Goal: Task Accomplishment & Management: Use online tool/utility

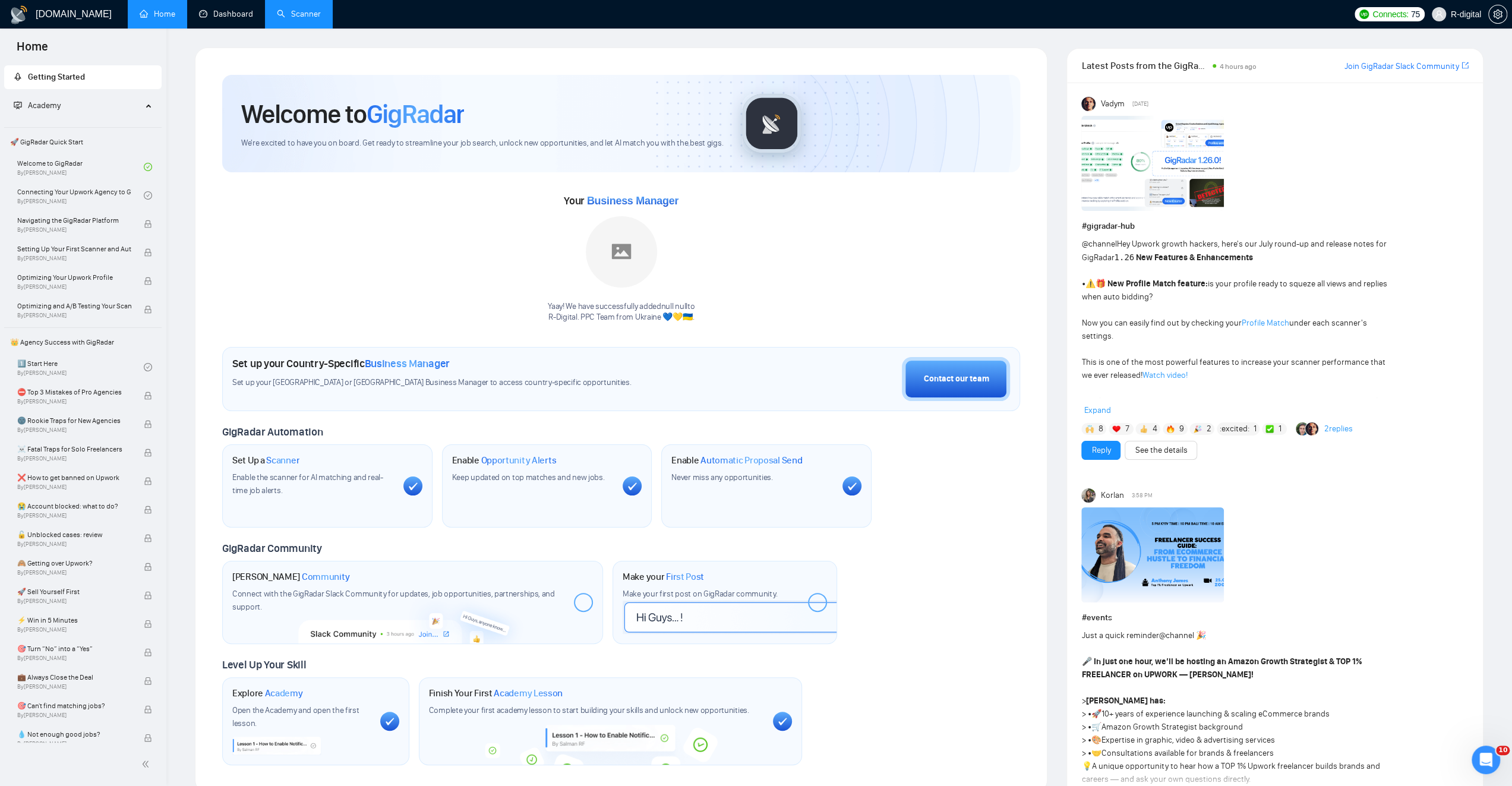
click at [306, 17] on link "Scanner" at bounding box center [299, 14] width 44 height 10
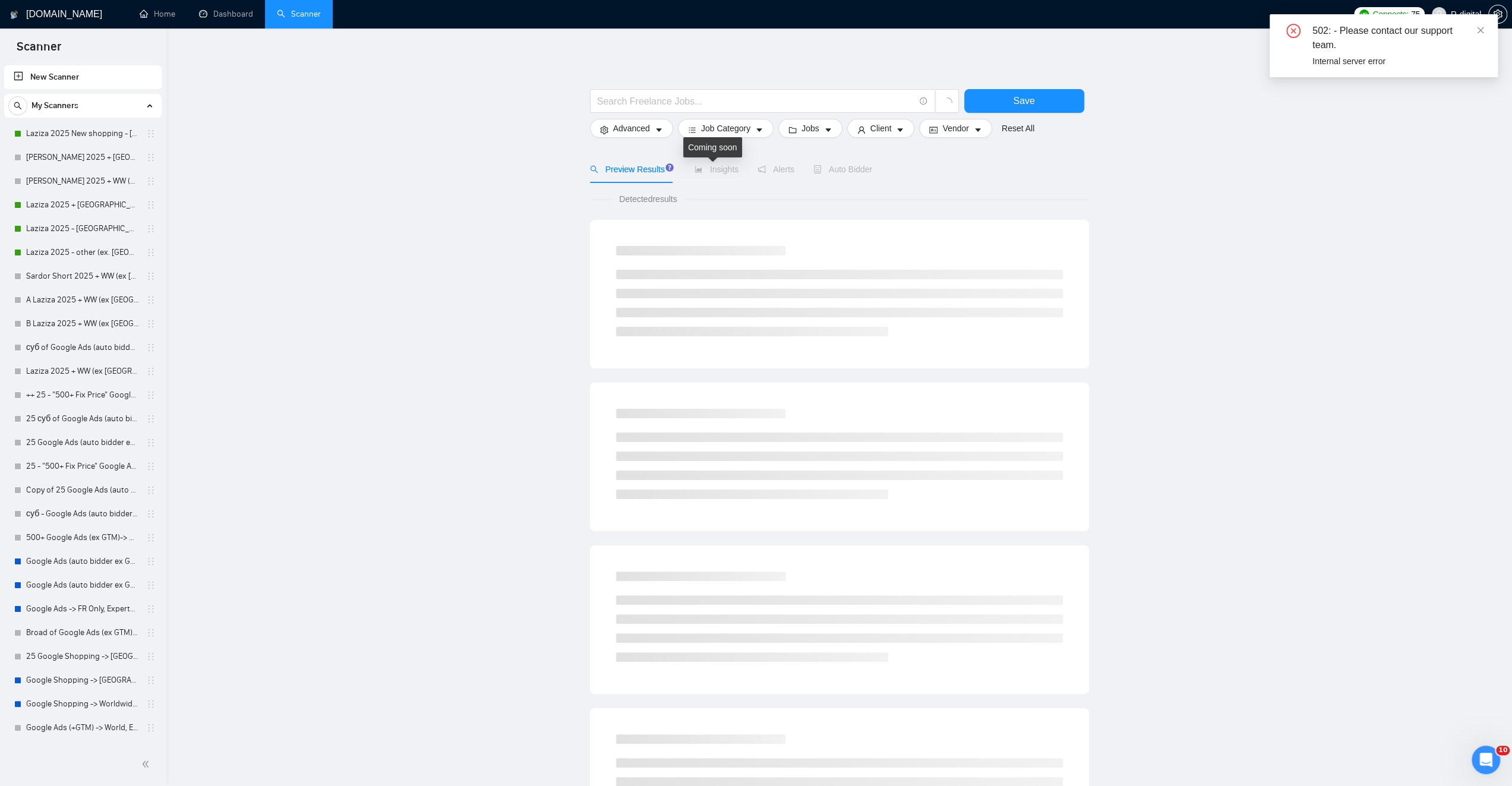
click at [722, 171] on span "Insights" at bounding box center [717, 169] width 44 height 10
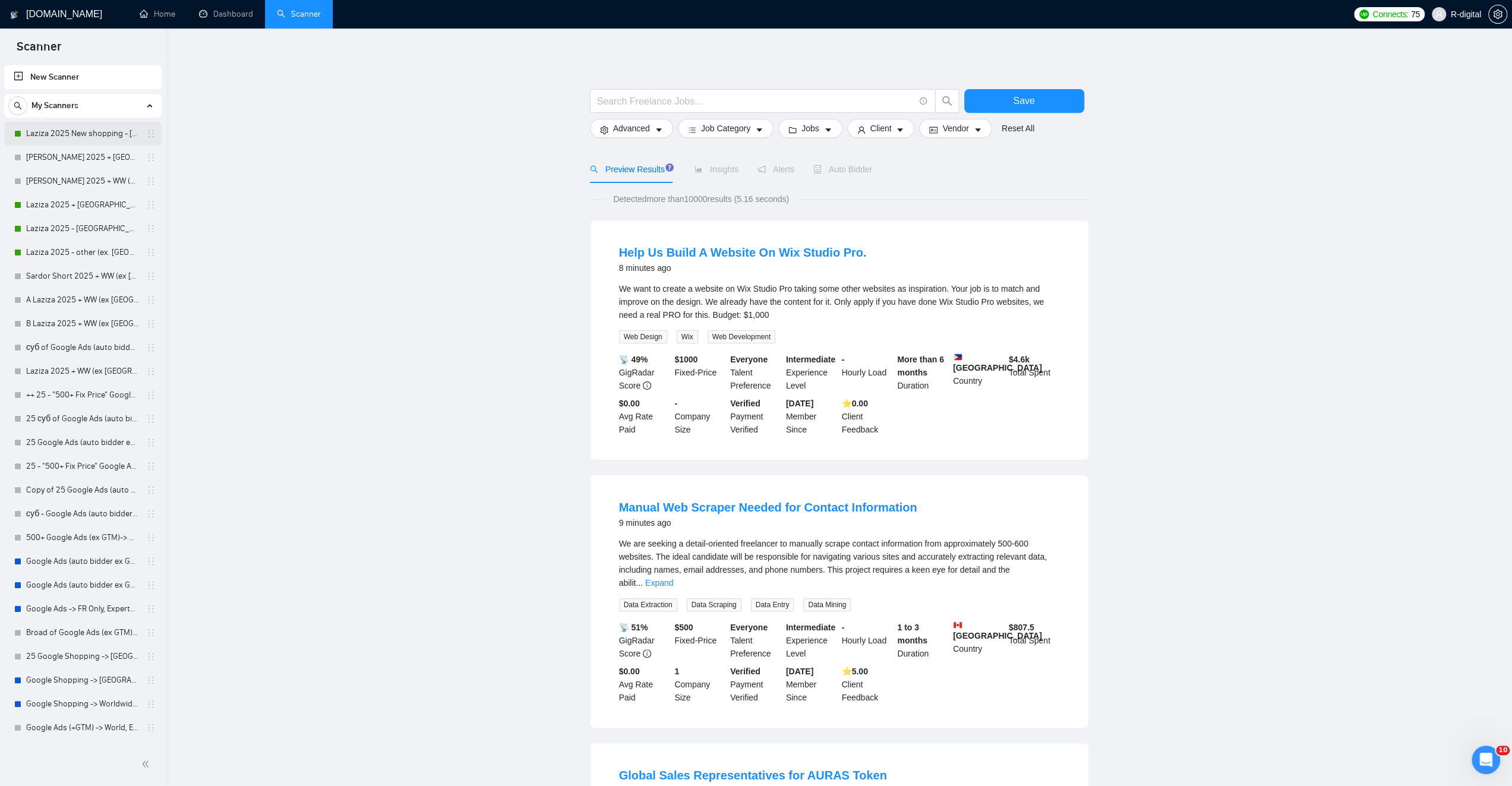
click at [75, 128] on link "Laziza 2025 New shopping - [GEOGRAPHIC_DATA], [GEOGRAPHIC_DATA], [GEOGRAPHIC_DA…" at bounding box center [83, 134] width 113 height 24
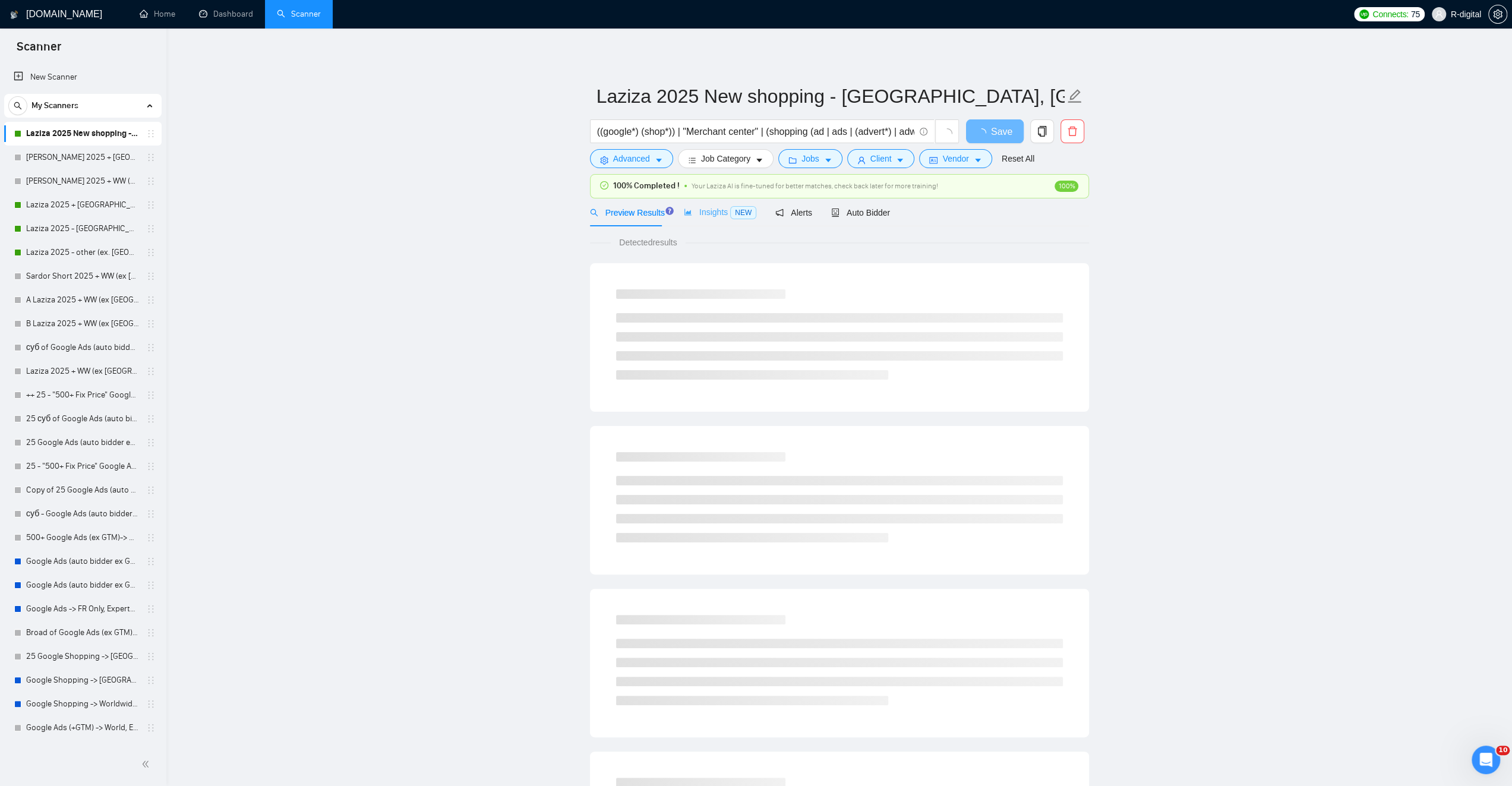
click at [712, 220] on div "Insights NEW" at bounding box center [720, 212] width 72 height 28
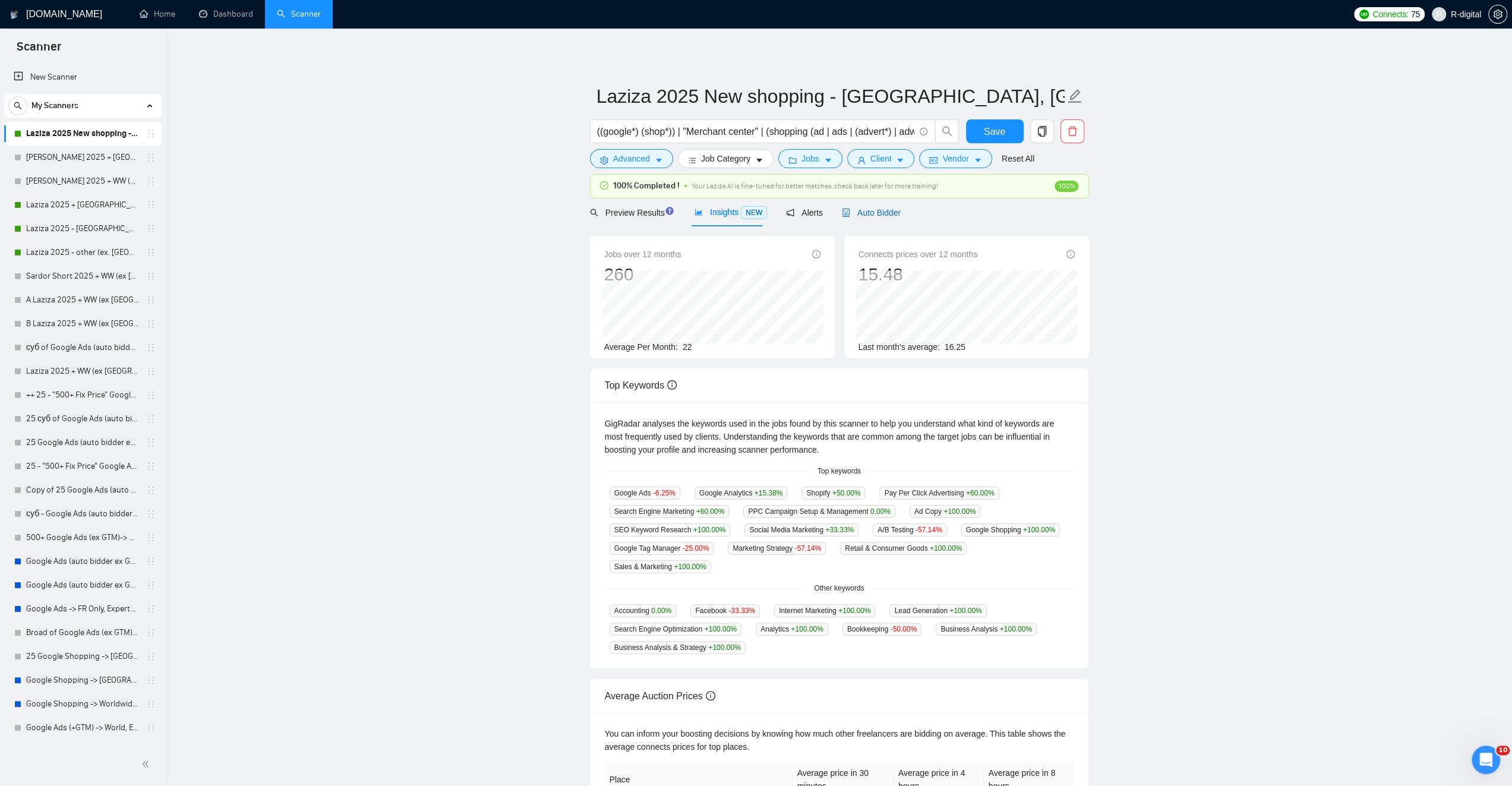
click at [866, 215] on span "Auto Bidder" at bounding box center [871, 213] width 59 height 10
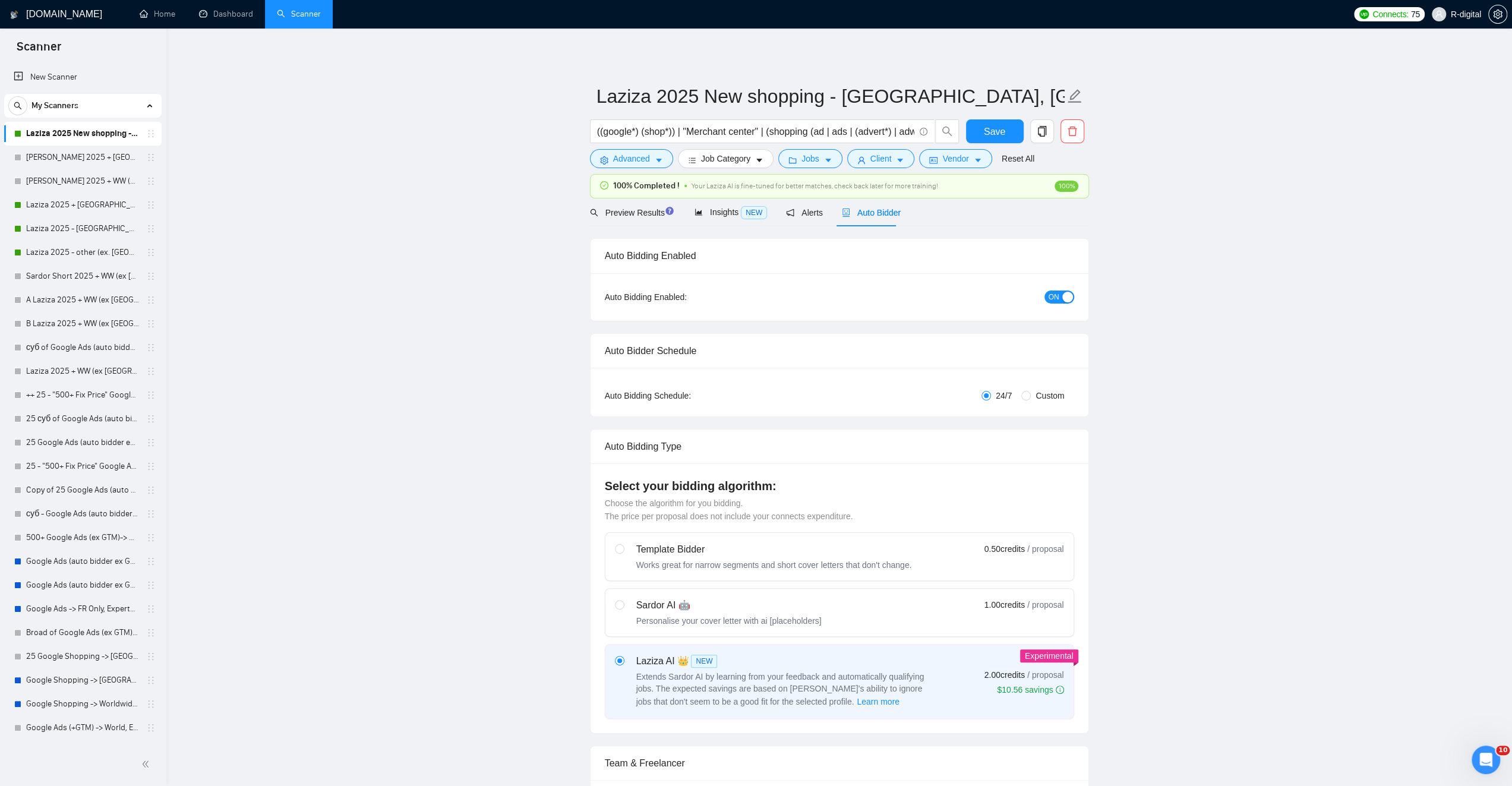
radio input "false"
radio input "true"
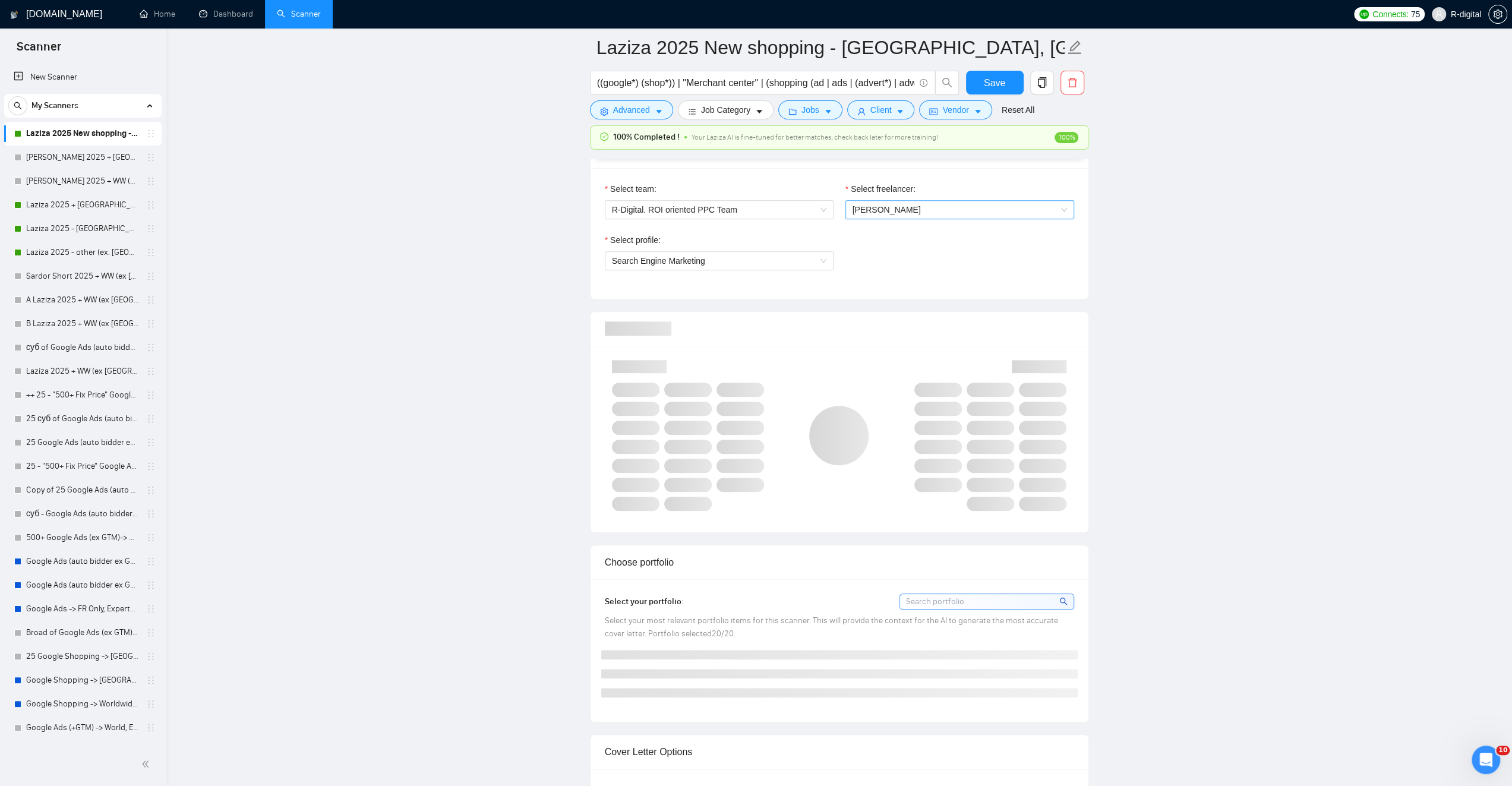
scroll to position [771, 0]
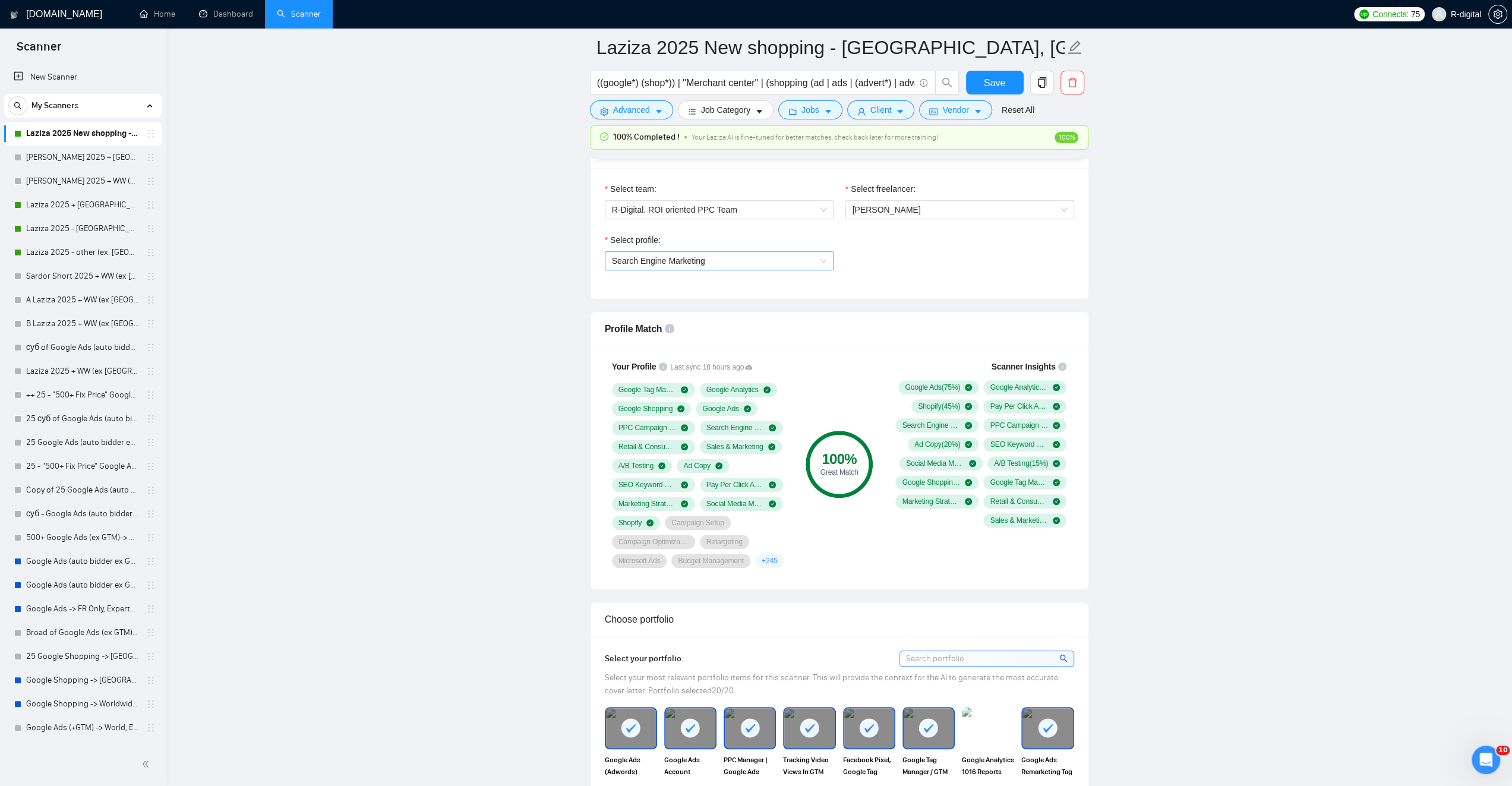
click at [804, 258] on span "Search Engine Marketing" at bounding box center [720, 261] width 215 height 18
click at [732, 284] on div "General profile" at bounding box center [719, 282] width 215 height 13
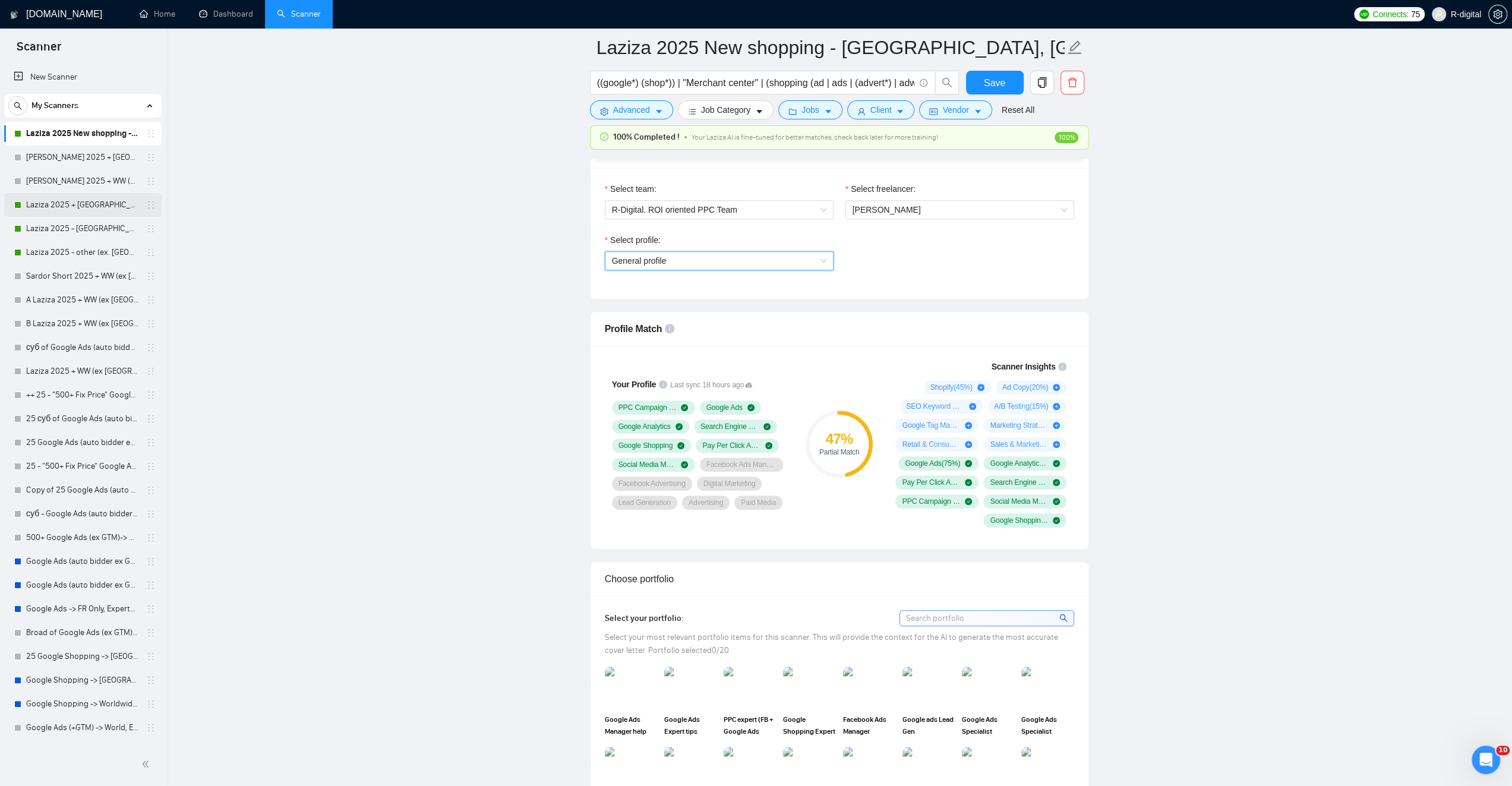
click at [83, 209] on link "Laziza 2025 + [GEOGRAPHIC_DATA], [GEOGRAPHIC_DATA], [GEOGRAPHIC_DATA]" at bounding box center [83, 204] width 113 height 24
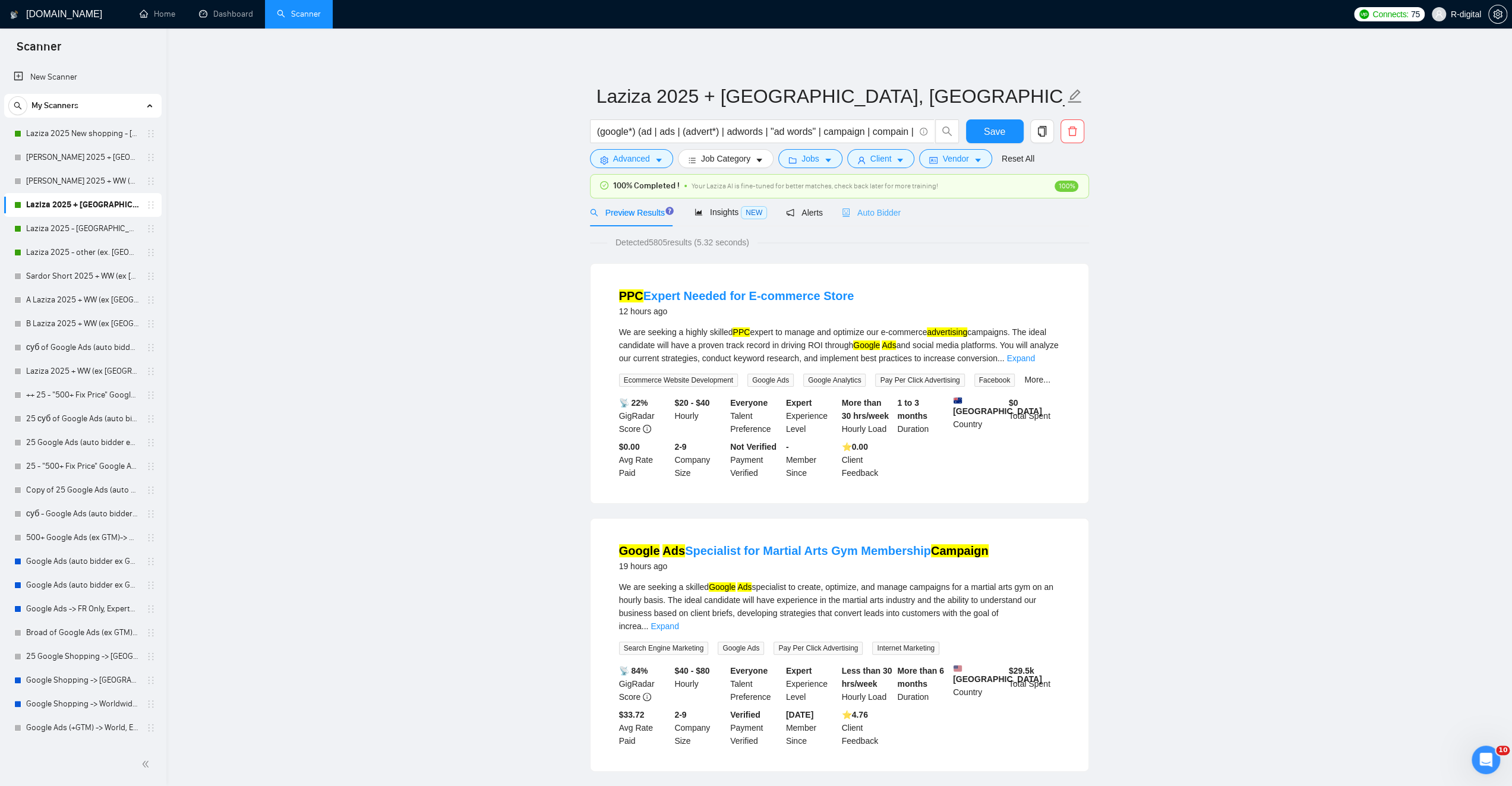
click at [878, 219] on div "Auto Bidder" at bounding box center [871, 212] width 59 height 28
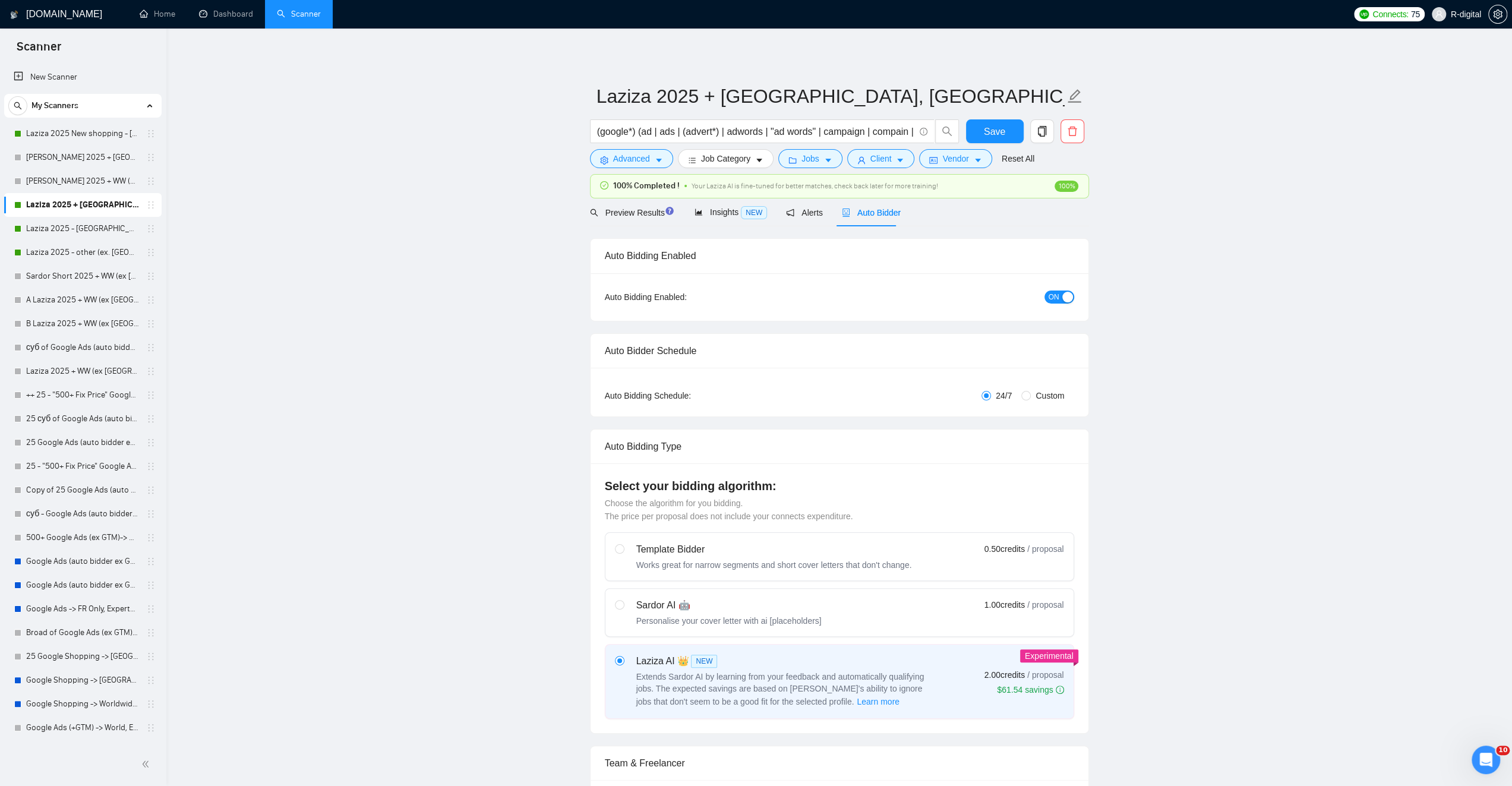
radio input "false"
radio input "true"
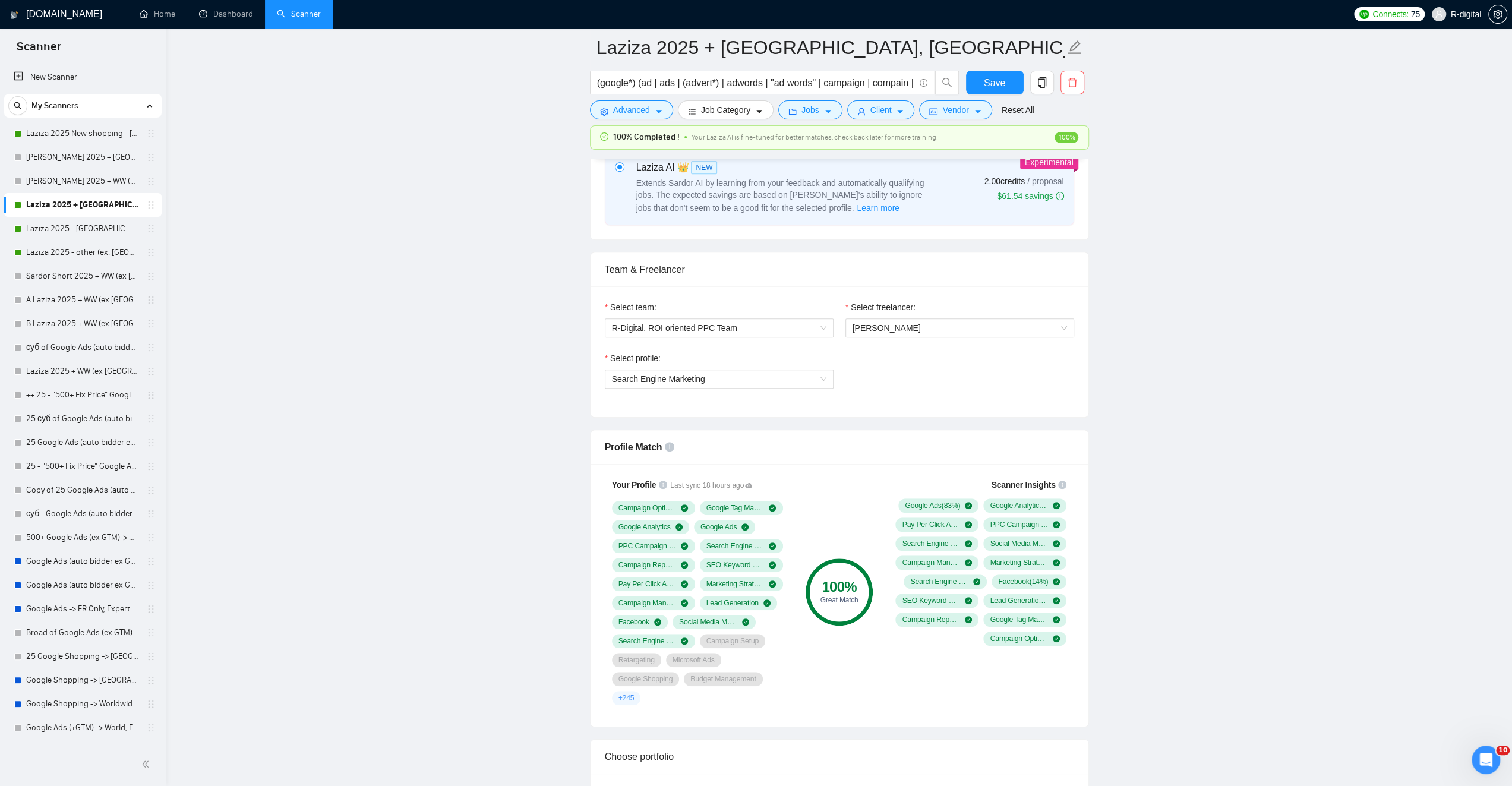
scroll to position [653, 0]
click at [728, 379] on span "Search Engine Marketing" at bounding box center [720, 379] width 215 height 18
click at [715, 401] on div "General profile" at bounding box center [719, 399] width 215 height 13
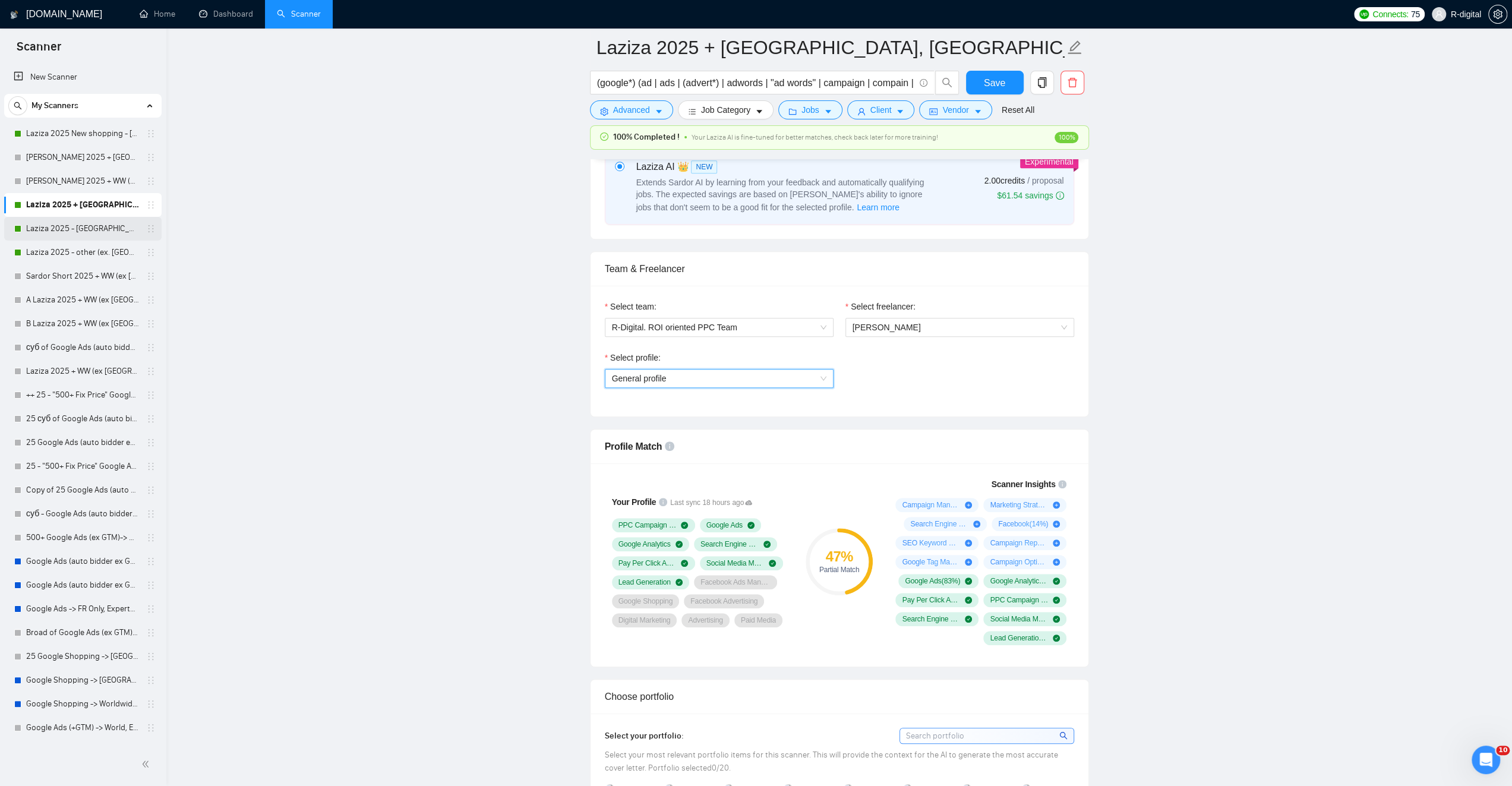
click at [83, 226] on link "Laziza 2025 - [GEOGRAPHIC_DATA]" at bounding box center [83, 229] width 113 height 24
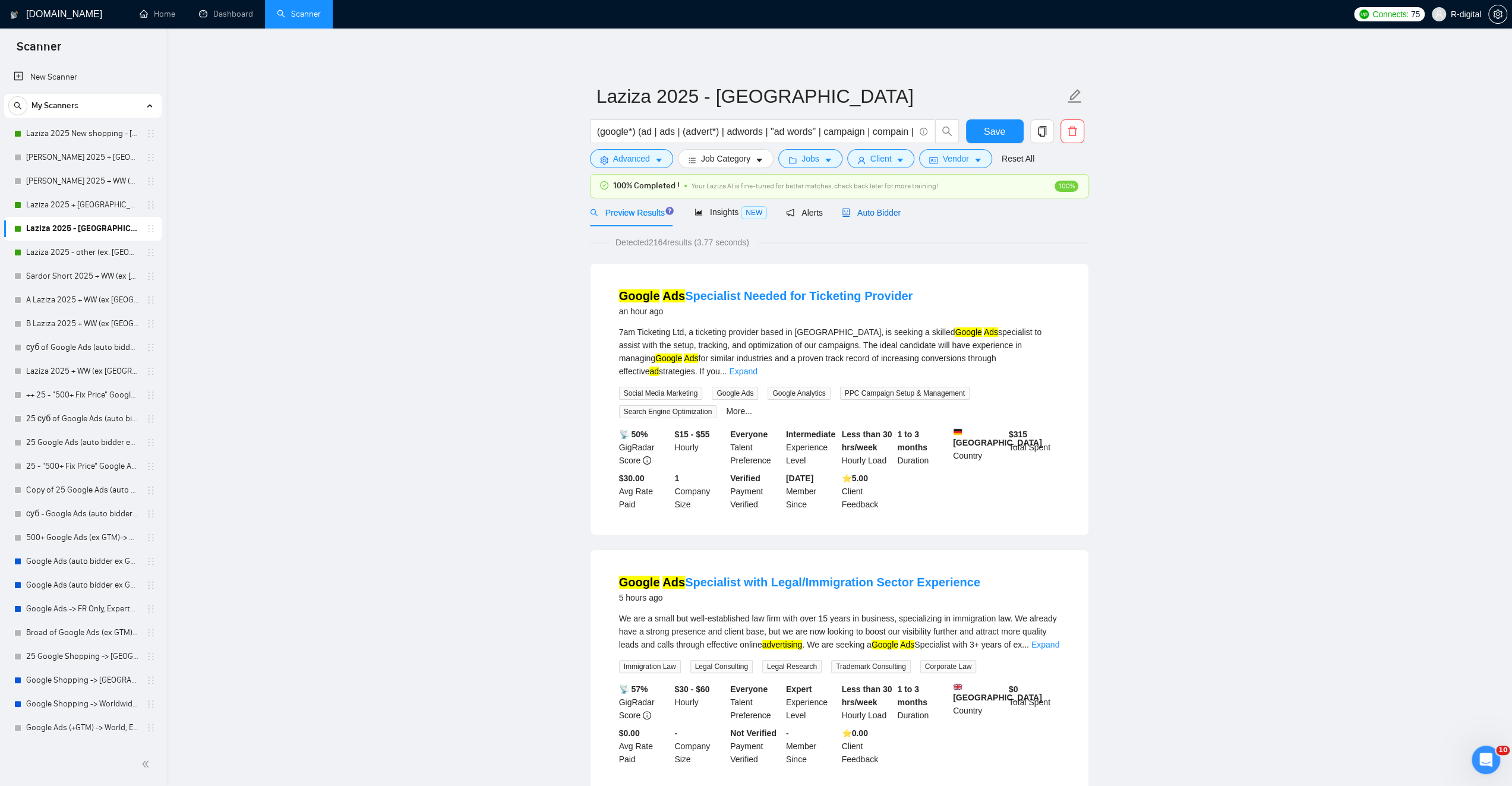
click at [874, 213] on span "Auto Bidder" at bounding box center [871, 213] width 59 height 10
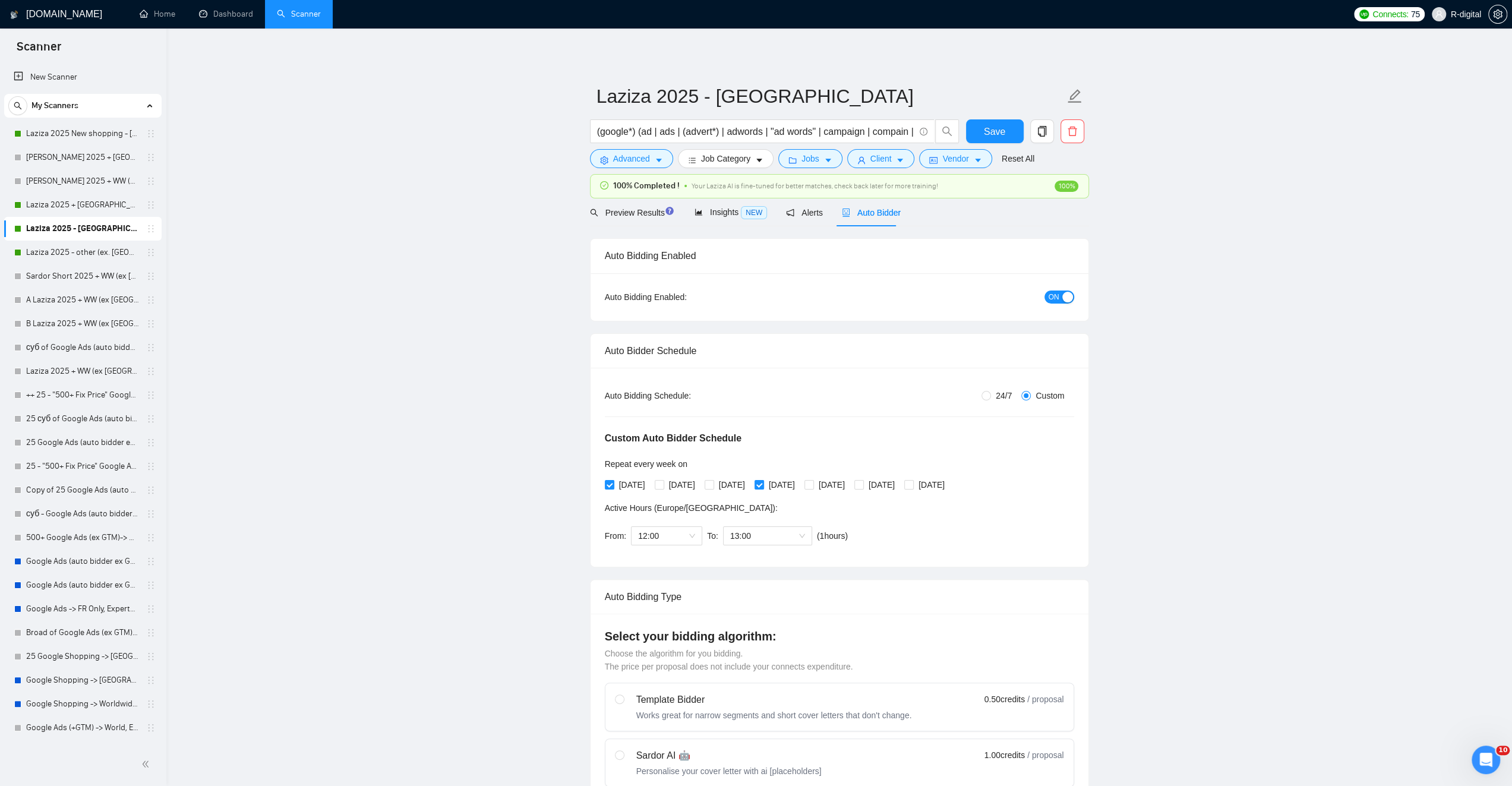
radio input "false"
radio input "true"
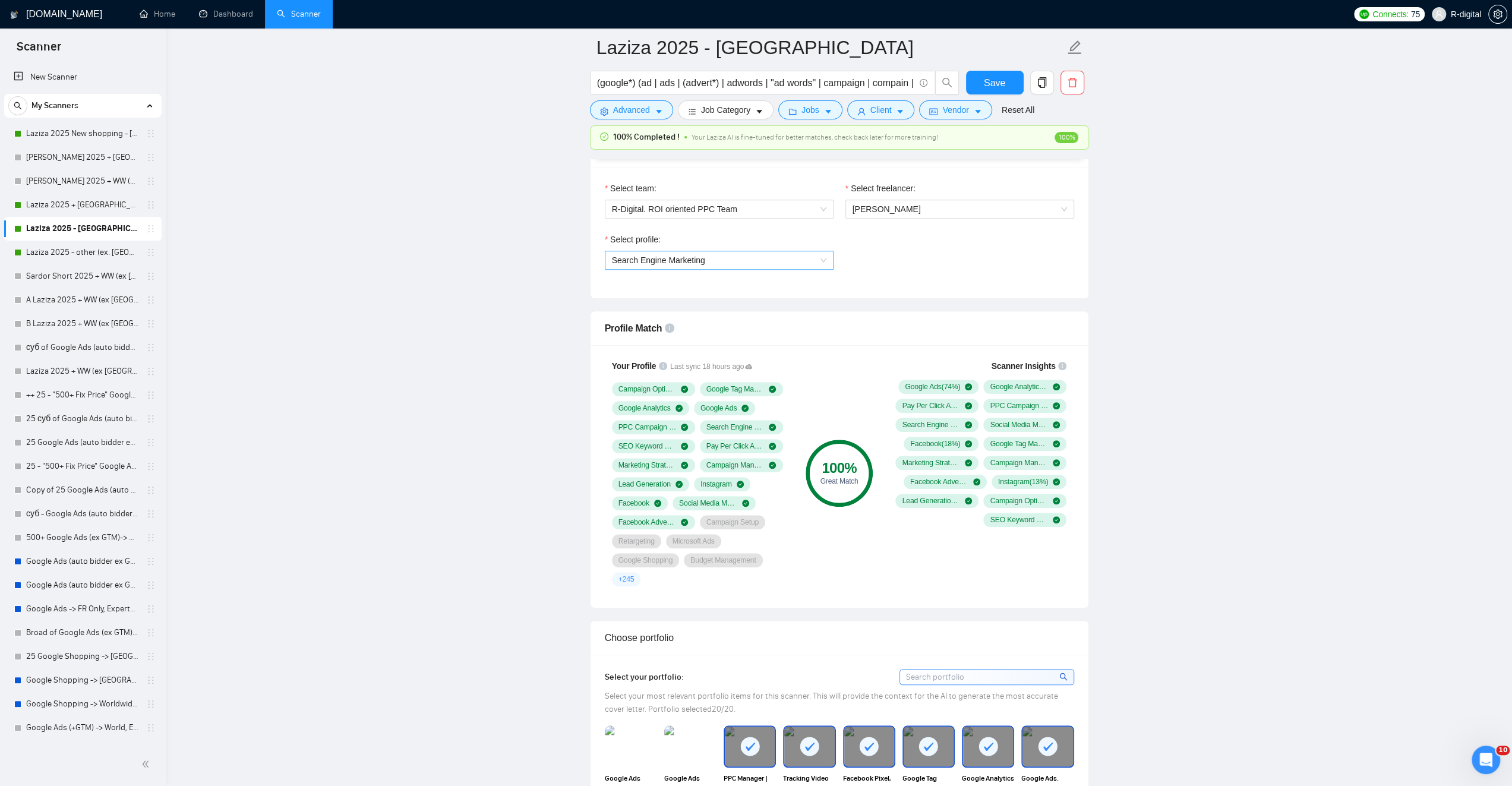
scroll to position [772, 0]
click at [731, 259] on span "Search Engine Marketing" at bounding box center [720, 259] width 215 height 18
click at [676, 279] on div "General profile" at bounding box center [719, 280] width 215 height 13
